Goal: Task Accomplishment & Management: Manage account settings

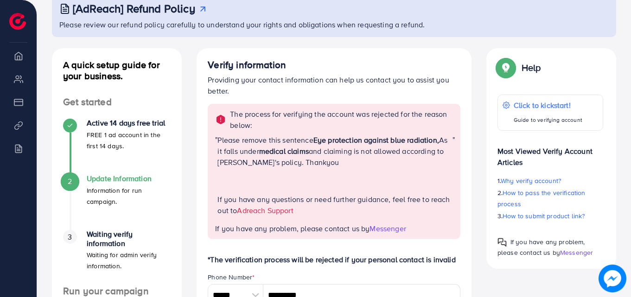
scroll to position [65, 0]
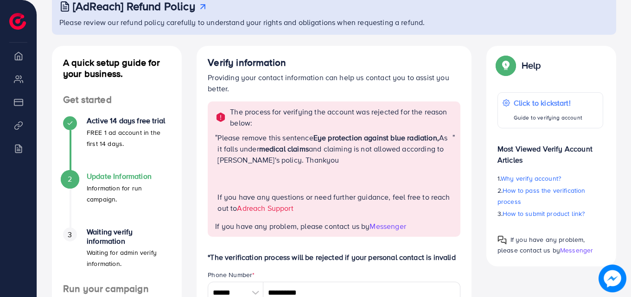
drag, startPoint x: 628, startPoint y: 97, endPoint x: 629, endPoint y: 107, distance: 10.2
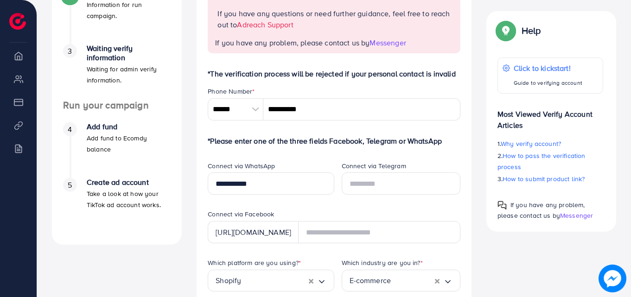
scroll to position [255, 0]
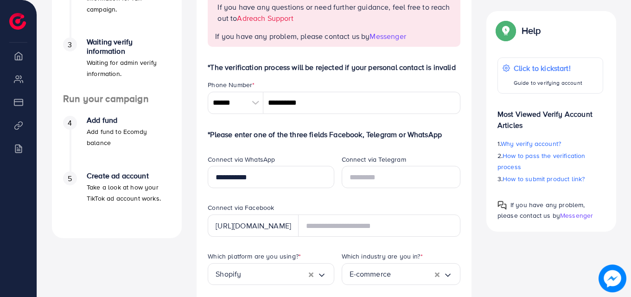
drag, startPoint x: 633, startPoint y: 180, endPoint x: 627, endPoint y: 203, distance: 23.9
click at [627, 203] on div "[AdReach] Refund Policy Please review our refund policy carefully to understand…" at bounding box center [334, 236] width 594 height 983
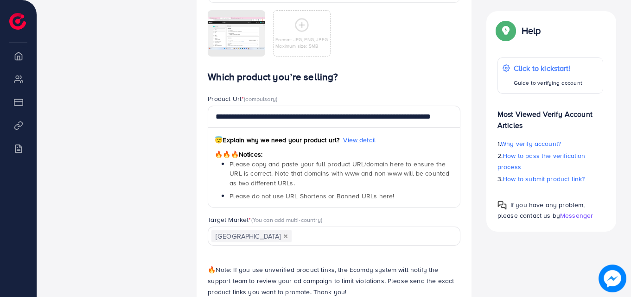
scroll to position [645, 0]
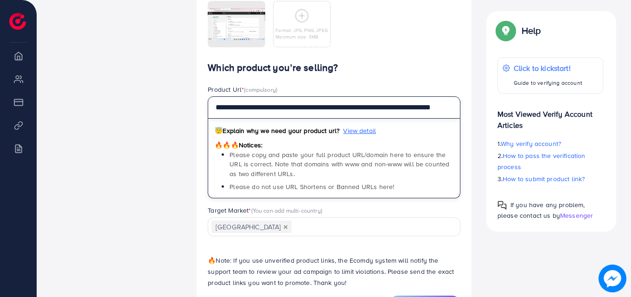
click at [440, 108] on input "**********" at bounding box center [334, 107] width 253 height 22
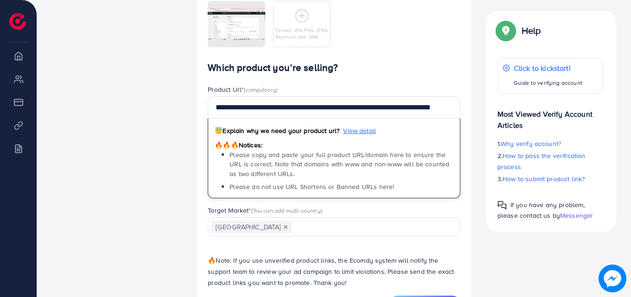
click at [462, 207] on div "Target Market * (You can add multi-country) [GEOGRAPHIC_DATA] Loading..." at bounding box center [333, 221] width 267 height 31
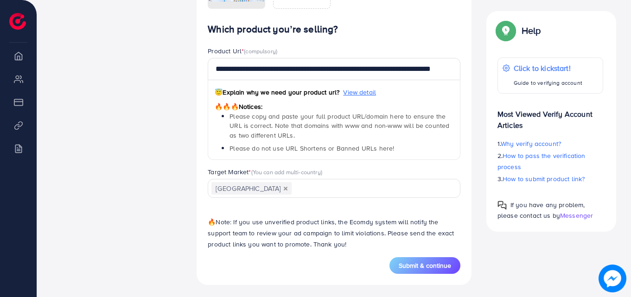
scroll to position [686, 0]
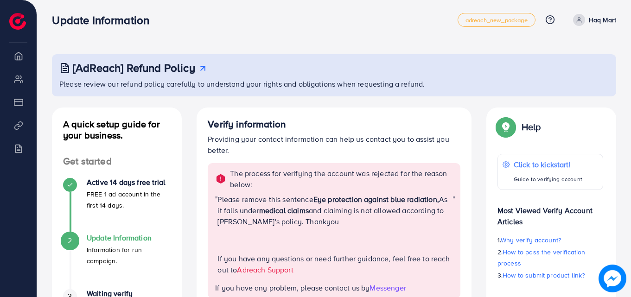
scroll to position [0, 0]
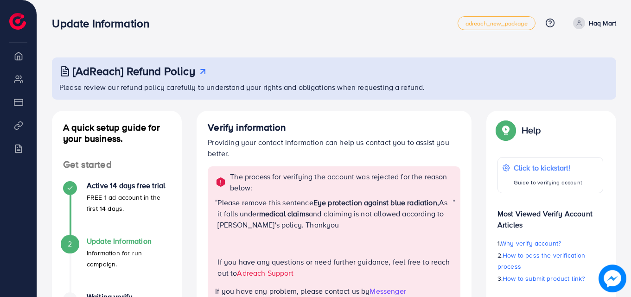
click at [419, 39] on nav "Update Information adreach_new_package Help Center Contact Support Plans and Pr…" at bounding box center [334, 22] width 564 height 33
click at [579, 21] on circle at bounding box center [578, 22] width 2 height 2
click at [591, 21] on p "Haq Mart" at bounding box center [602, 23] width 27 height 11
